Goal: Task Accomplishment & Management: Manage account settings

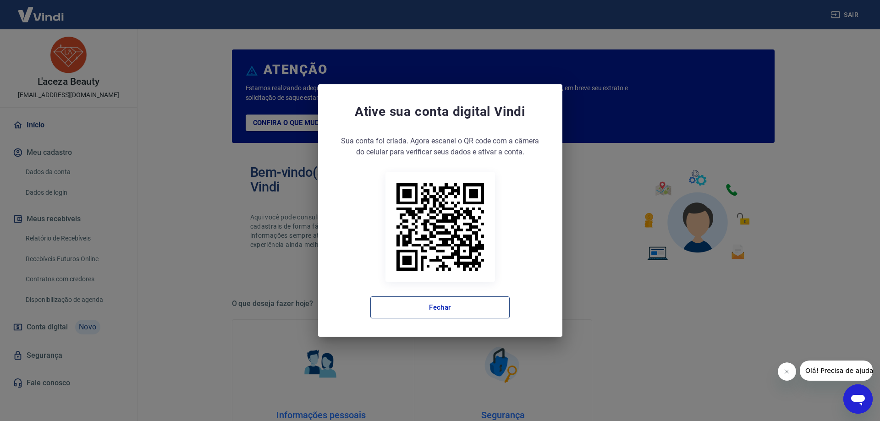
click at [445, 300] on button "Fechar" at bounding box center [439, 307] width 139 height 22
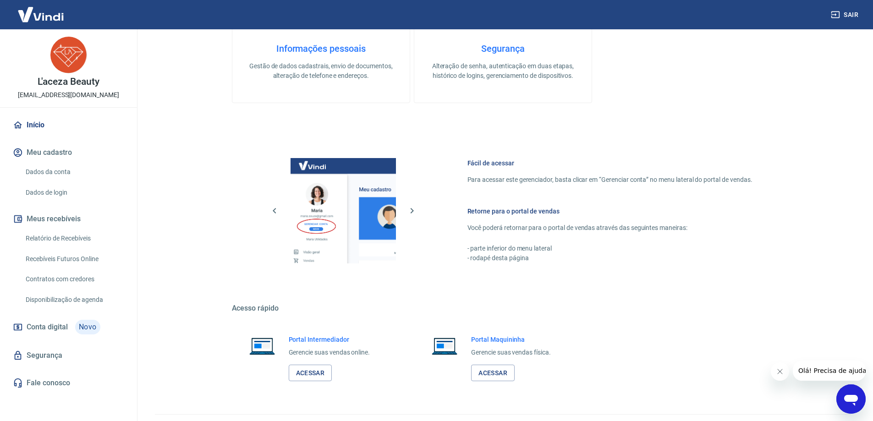
scroll to position [388, 0]
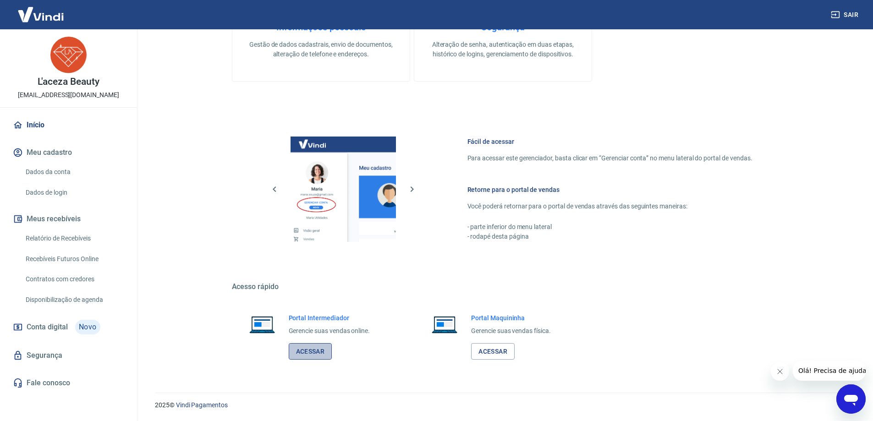
click at [298, 349] on link "Acessar" at bounding box center [311, 351] width 44 height 17
